Goal: Task Accomplishment & Management: Complete application form

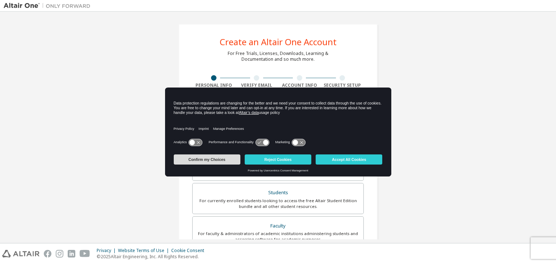
click at [216, 160] on button "Confirm my Choices" at bounding box center [207, 159] width 67 height 10
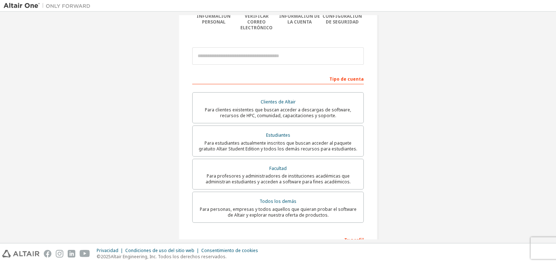
scroll to position [72, 0]
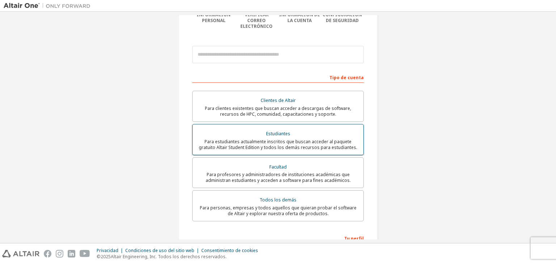
click at [274, 124] on label "Estudiantes Para estudiantes actualmente inscritos que buscan acceder al paquet…" at bounding box center [277, 139] width 171 height 31
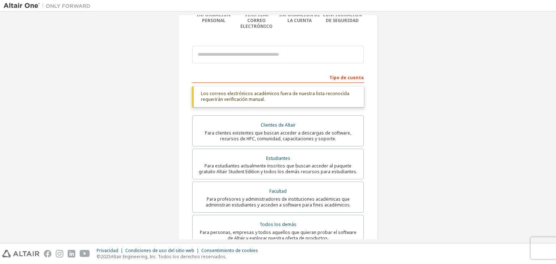
click at [247, 71] on div "Tipo de cuenta" at bounding box center [277, 77] width 171 height 12
click at [244, 74] on div "Tipo de cuenta" at bounding box center [277, 77] width 171 height 12
click at [233, 90] on font "Los correos electrónicos académicos fuera de nuestra lista reconocida requerirá…" at bounding box center [275, 96] width 148 height 12
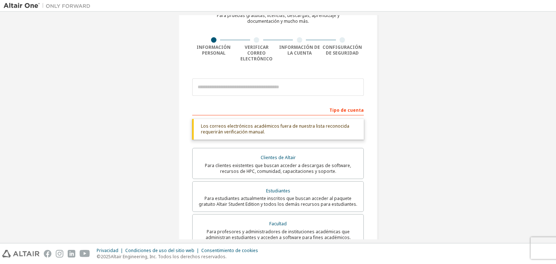
scroll to position [36, 0]
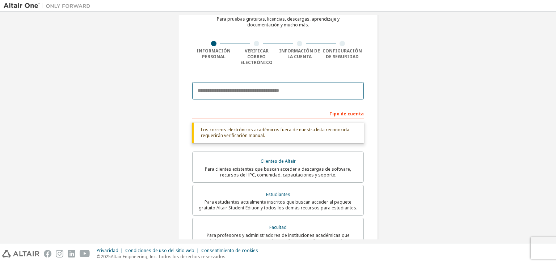
click at [233, 86] on input "email" at bounding box center [277, 90] width 171 height 17
type input "**********"
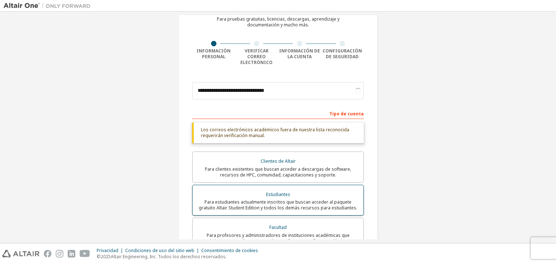
click at [286, 199] on font "Para estudiantes actualmente inscritos que buscan acceder al paquete gratuito A…" at bounding box center [278, 205] width 158 height 12
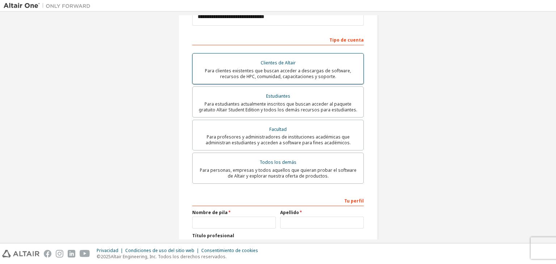
scroll to position [95, 0]
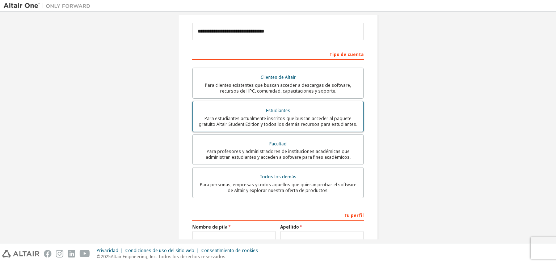
click at [275, 115] on font "Para estudiantes actualmente inscritos que buscan acceder al paquete gratuito A…" at bounding box center [278, 121] width 158 height 12
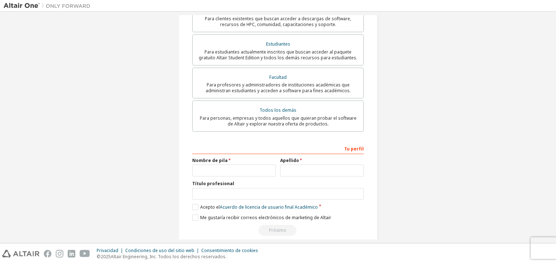
scroll to position [167, 0]
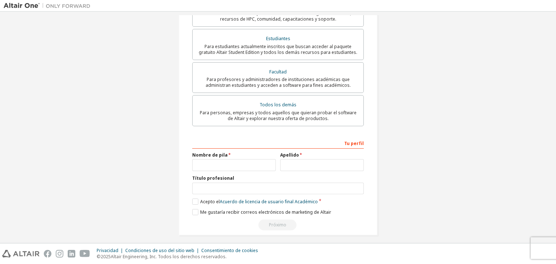
click at [211, 152] on font "Nombre de pila" at bounding box center [209, 155] width 35 height 6
click at [221, 152] on font "Nombre de pila" at bounding box center [209, 155] width 35 height 6
drag, startPoint x: 218, startPoint y: 154, endPoint x: 212, endPoint y: 157, distance: 6.9
click at [214, 157] on div "Nombre de pila" at bounding box center [234, 161] width 88 height 19
drag, startPoint x: 207, startPoint y: 154, endPoint x: 215, endPoint y: 160, distance: 10.3
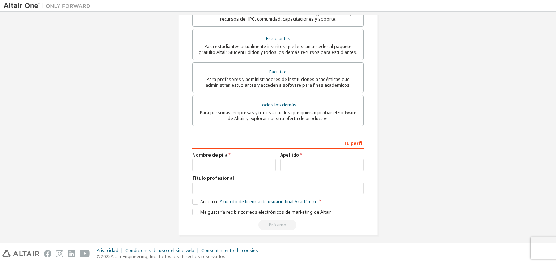
click at [211, 155] on div "Nombre de pila" at bounding box center [234, 161] width 88 height 19
click at [226, 153] on label "Nombre de pila" at bounding box center [234, 155] width 84 height 6
drag, startPoint x: 223, startPoint y: 150, endPoint x: 219, endPoint y: 149, distance: 3.9
click at [221, 152] on font "Nombre de pila" at bounding box center [209, 155] width 35 height 6
click at [201, 159] on input "text" at bounding box center [234, 165] width 84 height 12
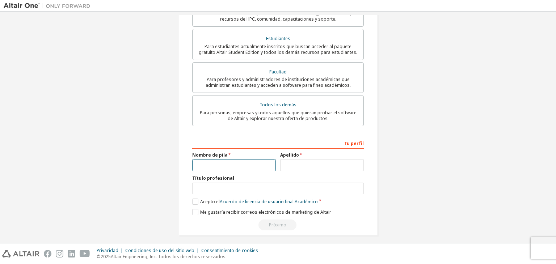
type input "****"
type input "******"
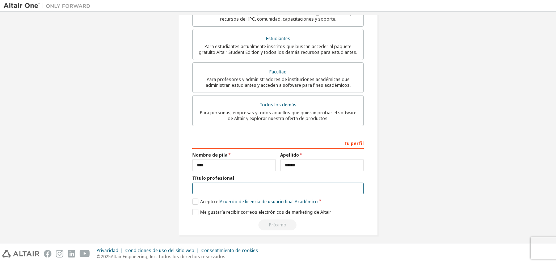
click at [241, 188] on input "text" at bounding box center [277, 189] width 171 height 12
type input "**********"
click at [192, 201] on div "**********" at bounding box center [277, 184] width 171 height 94
click at [193, 194] on div "**********" at bounding box center [277, 184] width 171 height 94
click at [193, 199] on label "Acepto el Acuerdo de licencia de usuario final Académico" at bounding box center [255, 202] width 126 height 6
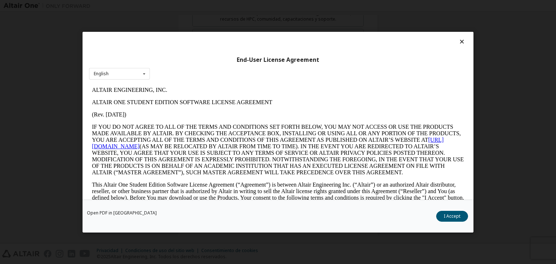
scroll to position [0, 0]
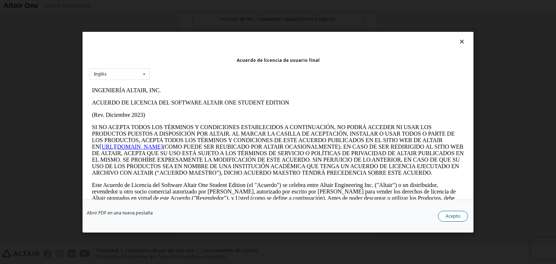
click at [457, 211] on button "Acepto" at bounding box center [453, 216] width 30 height 11
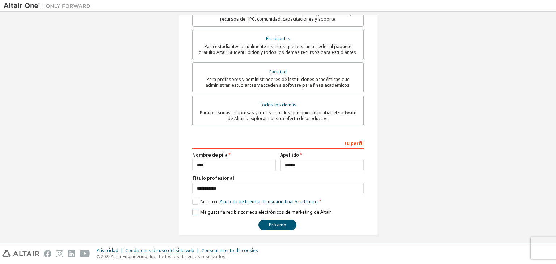
click at [193, 209] on label "Me gustaría recibir correos electrónicos de marketing de Altair" at bounding box center [261, 212] width 139 height 6
click at [268, 223] on button "Próximo" at bounding box center [277, 225] width 38 height 11
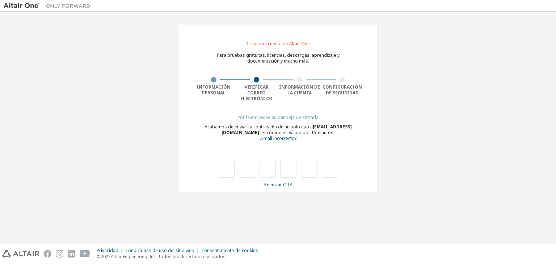
type input "*"
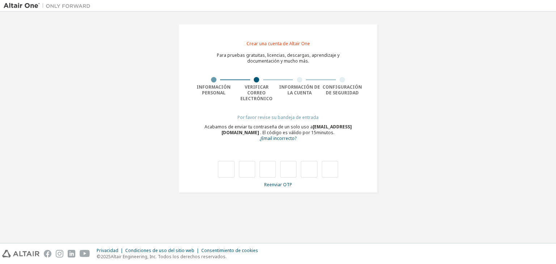
type input "*"
